Goal: Find specific page/section: Find specific page/section

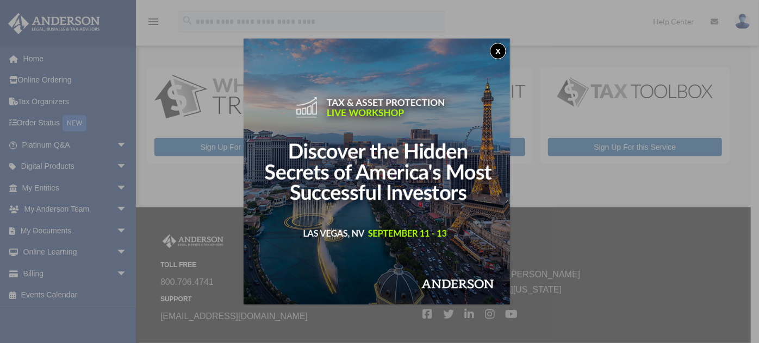
click at [505, 54] on button "x" at bounding box center [498, 51] width 16 height 16
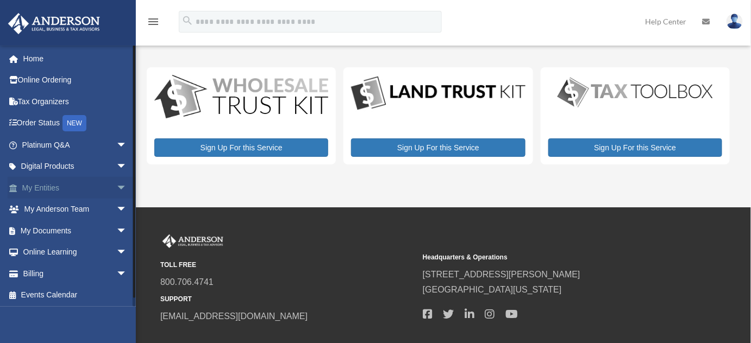
click at [59, 189] on link "My Entities arrow_drop_down" at bounding box center [76, 188] width 136 height 22
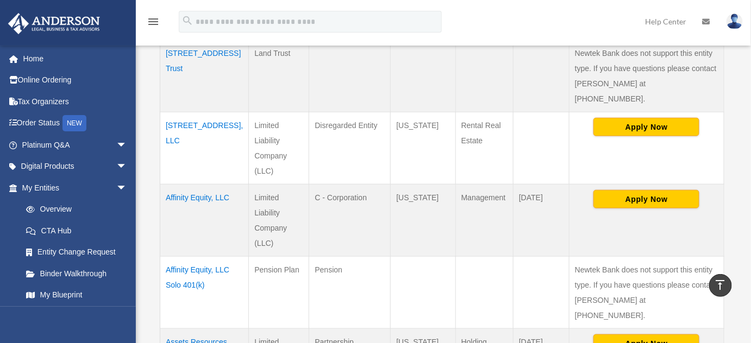
scroll to position [296, 0]
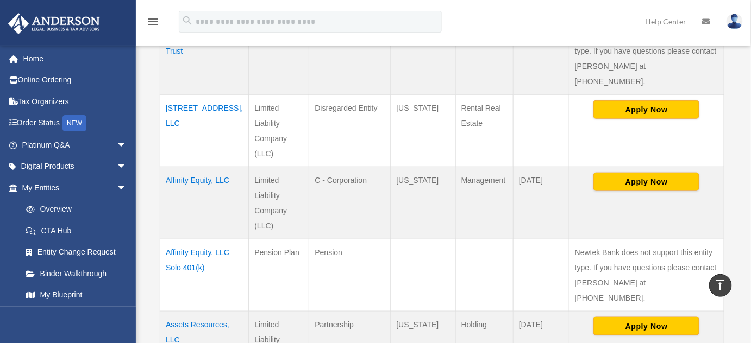
click at [198, 167] on td "Affinity Equity, LLC" at bounding box center [204, 203] width 89 height 72
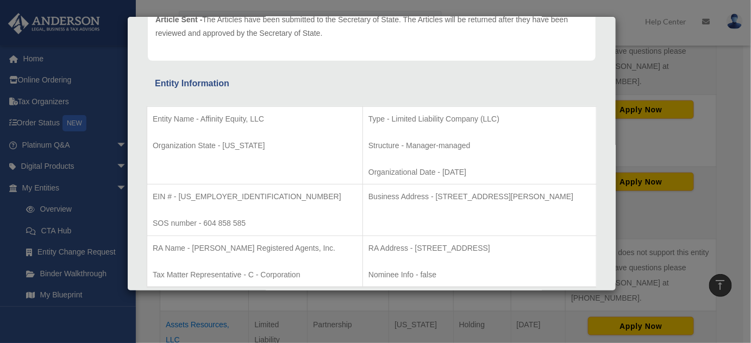
scroll to position [197, 0]
